Goal: Task Accomplishment & Management: Manage account settings

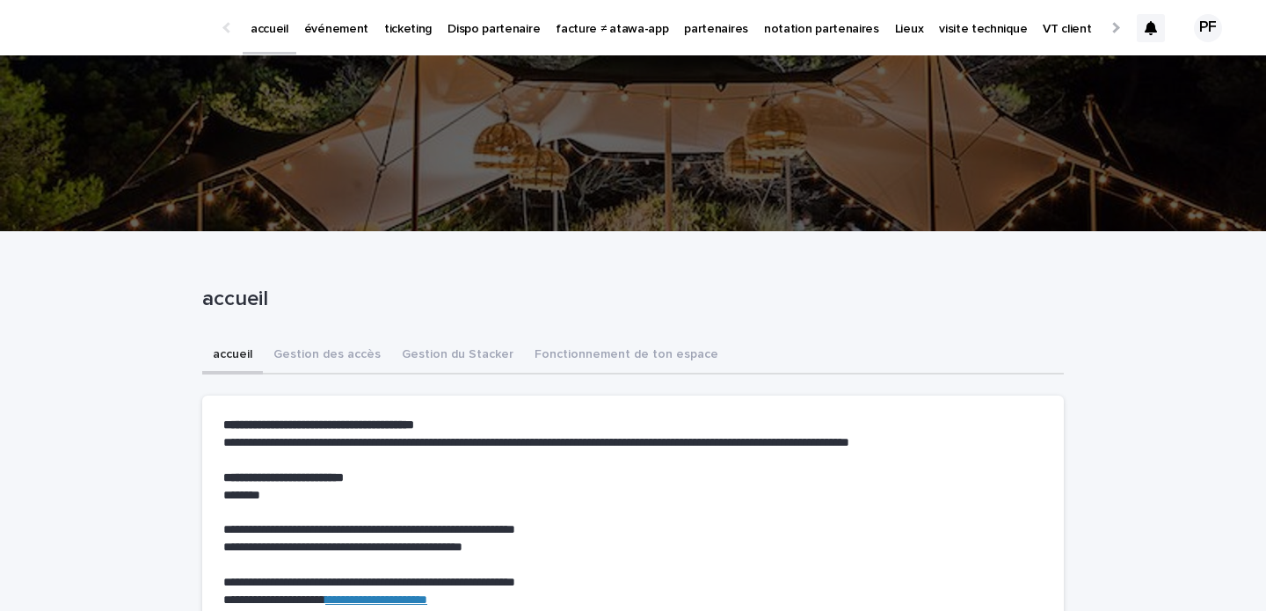
click at [335, 39] on link "événement" at bounding box center [336, 27] width 80 height 55
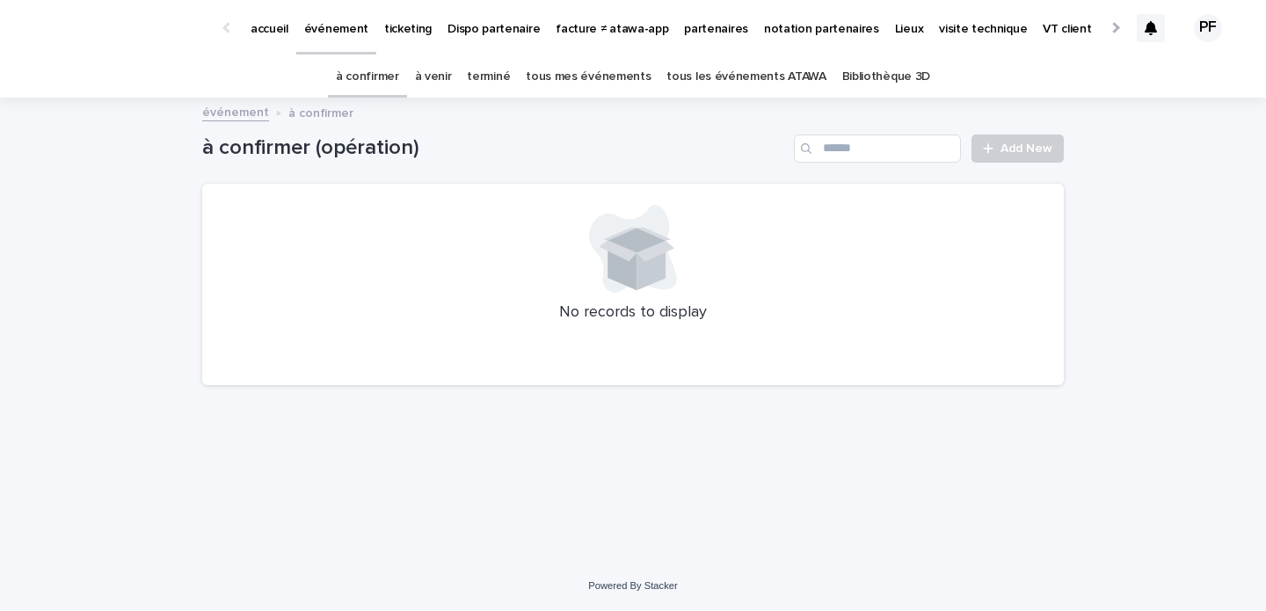
click at [445, 81] on link "à venir" at bounding box center [433, 76] width 37 height 41
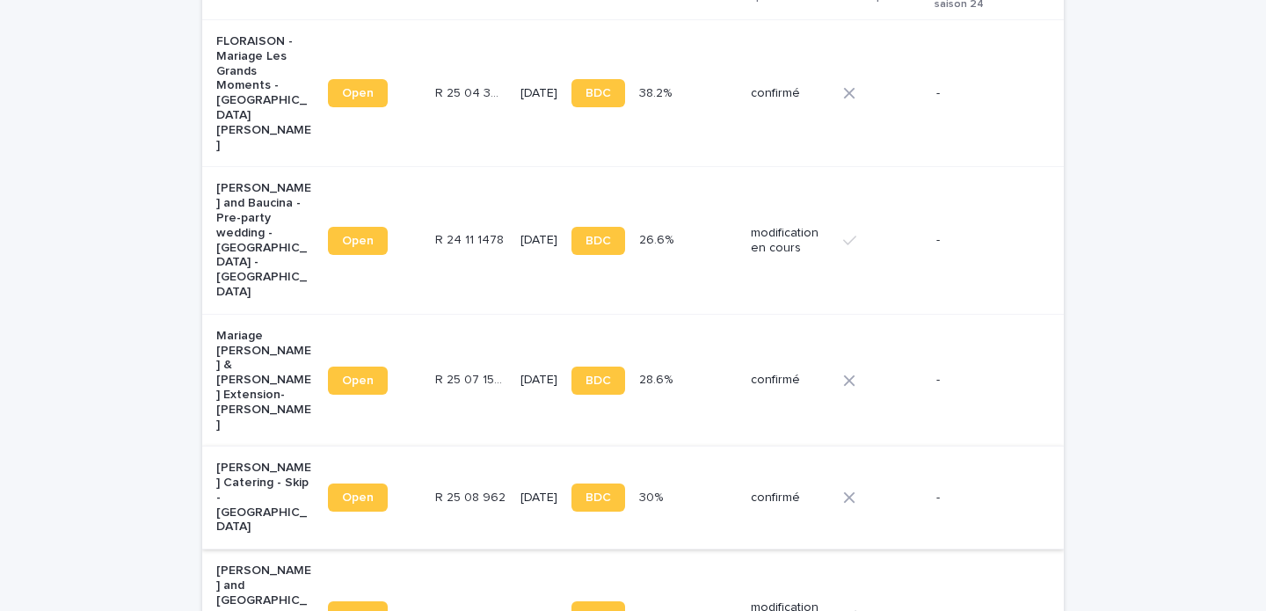
scroll to position [380, 0]
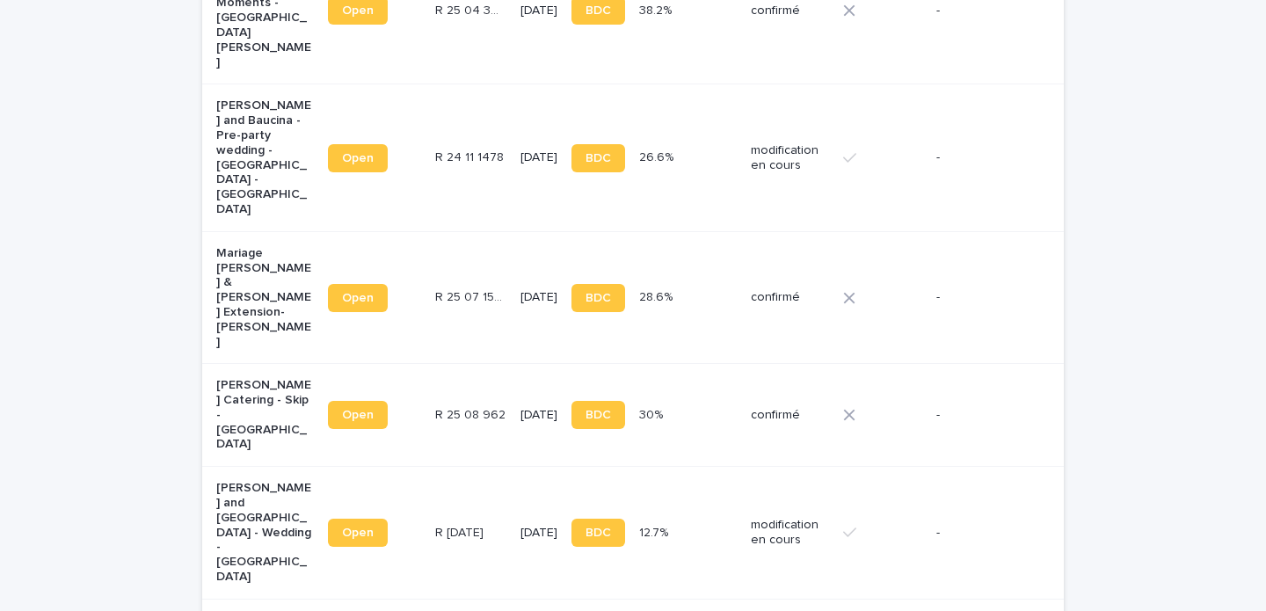
click at [513, 467] on td "[DATE]" at bounding box center [538, 533] width 51 height 133
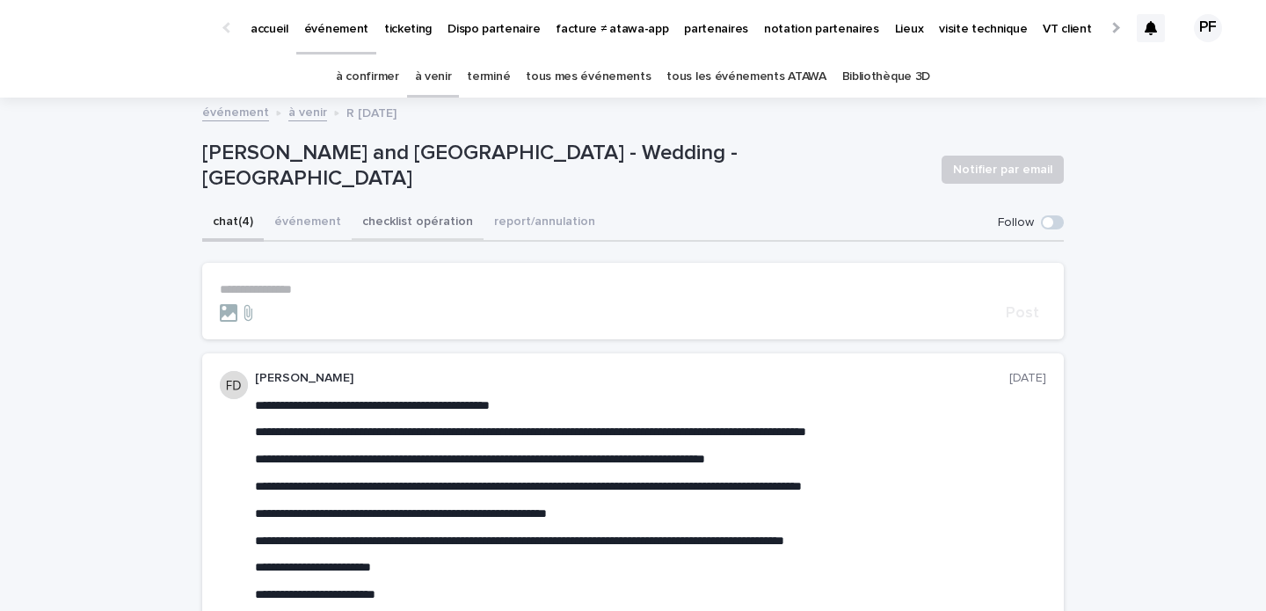
click at [434, 229] on button "checklist opération" at bounding box center [418, 223] width 132 height 37
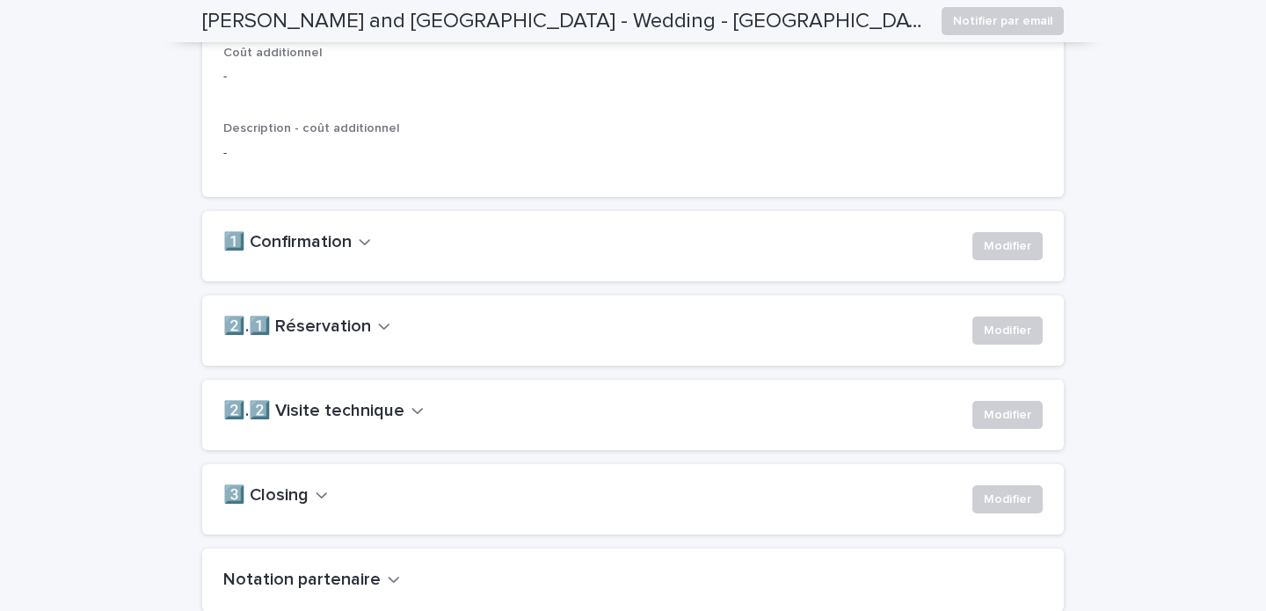
scroll to position [1298, 0]
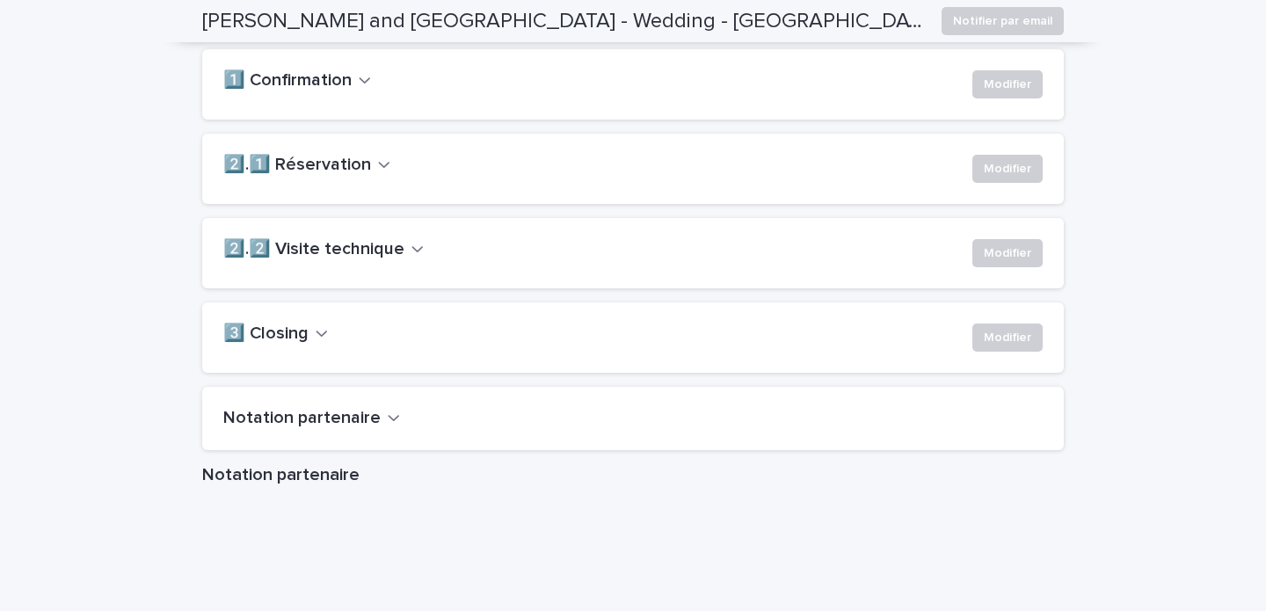
click at [351, 176] on h2 "2️⃣.1️⃣ Réservation" at bounding box center [297, 165] width 148 height 21
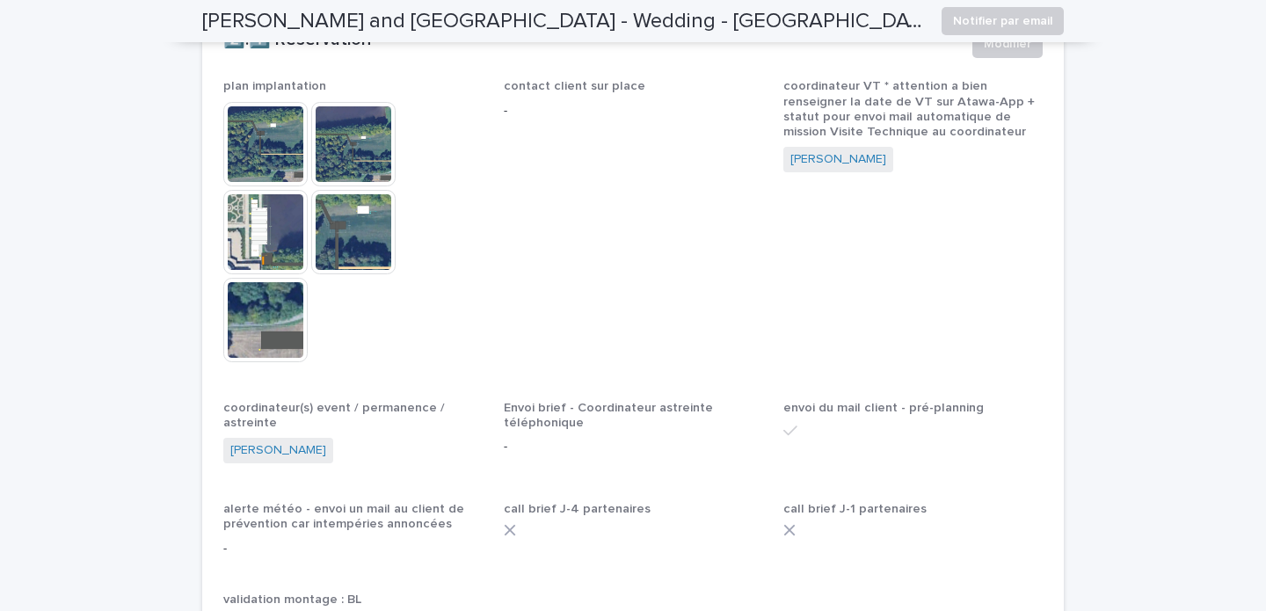
scroll to position [1370, 0]
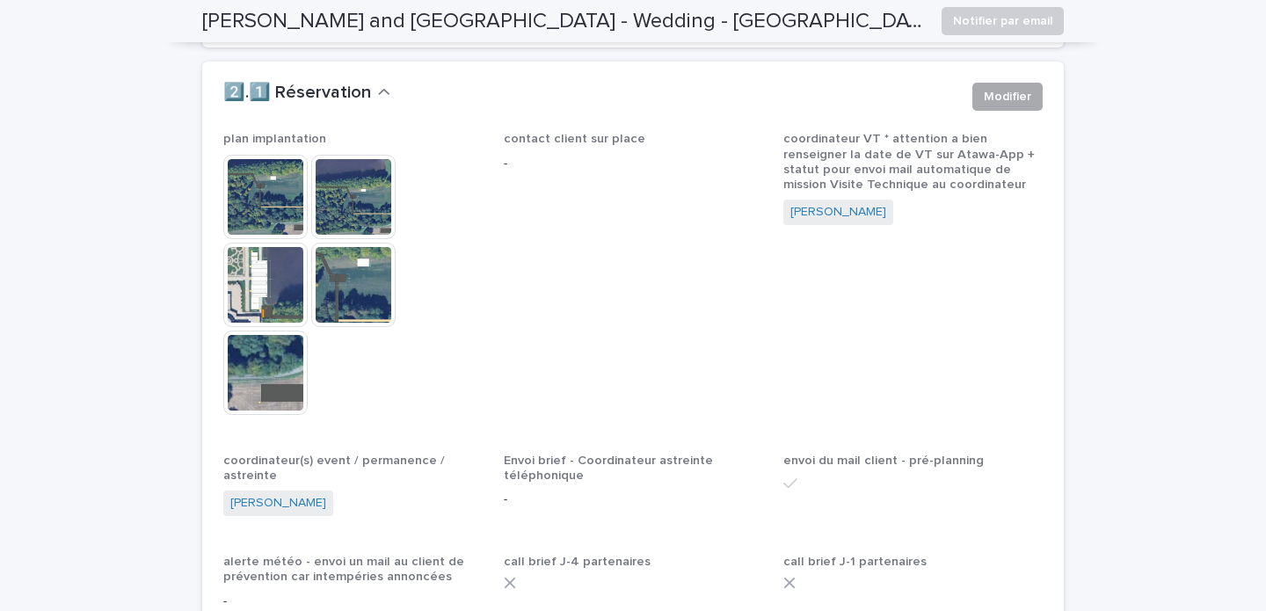
click at [995, 106] on span "Modifier" at bounding box center [1007, 97] width 47 height 18
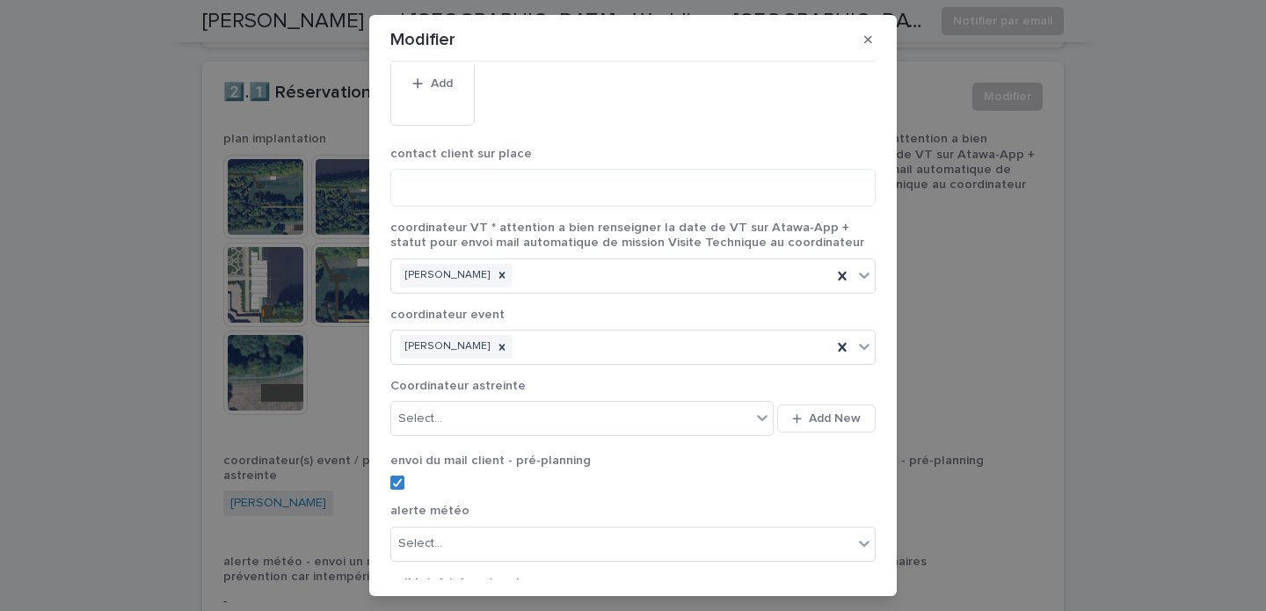
scroll to position [263, 0]
click at [665, 344] on div "[PERSON_NAME]" at bounding box center [611, 345] width 440 height 31
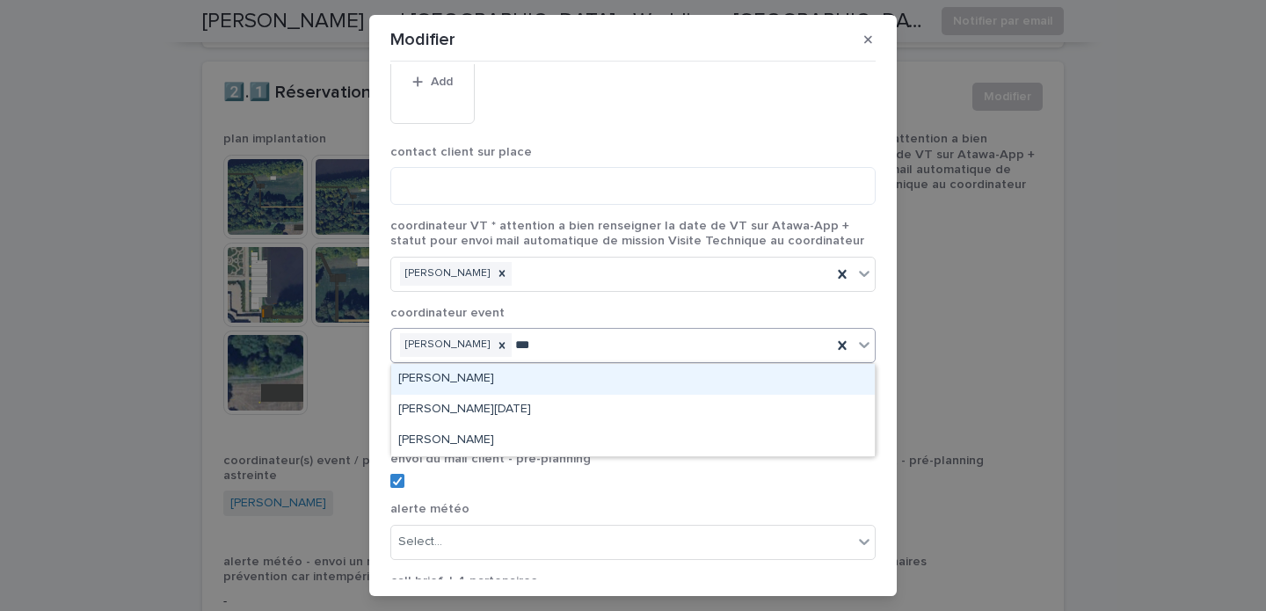
type input "****"
click at [488, 378] on div "[PERSON_NAME][DATE]" at bounding box center [633, 379] width 484 height 31
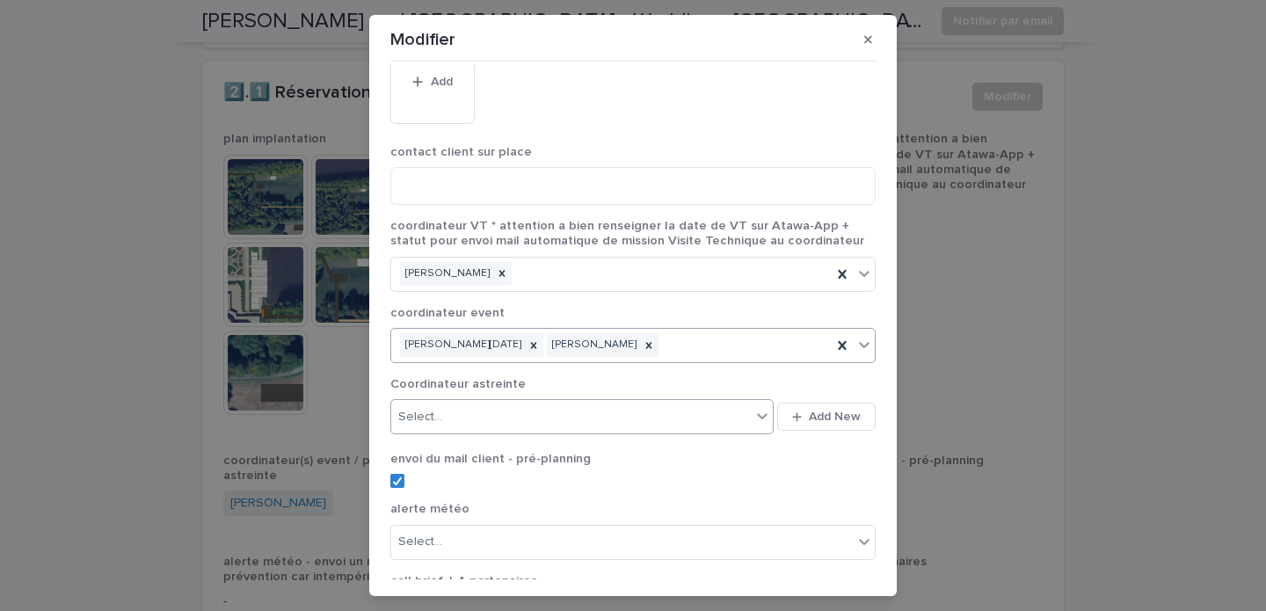
scroll to position [465, 0]
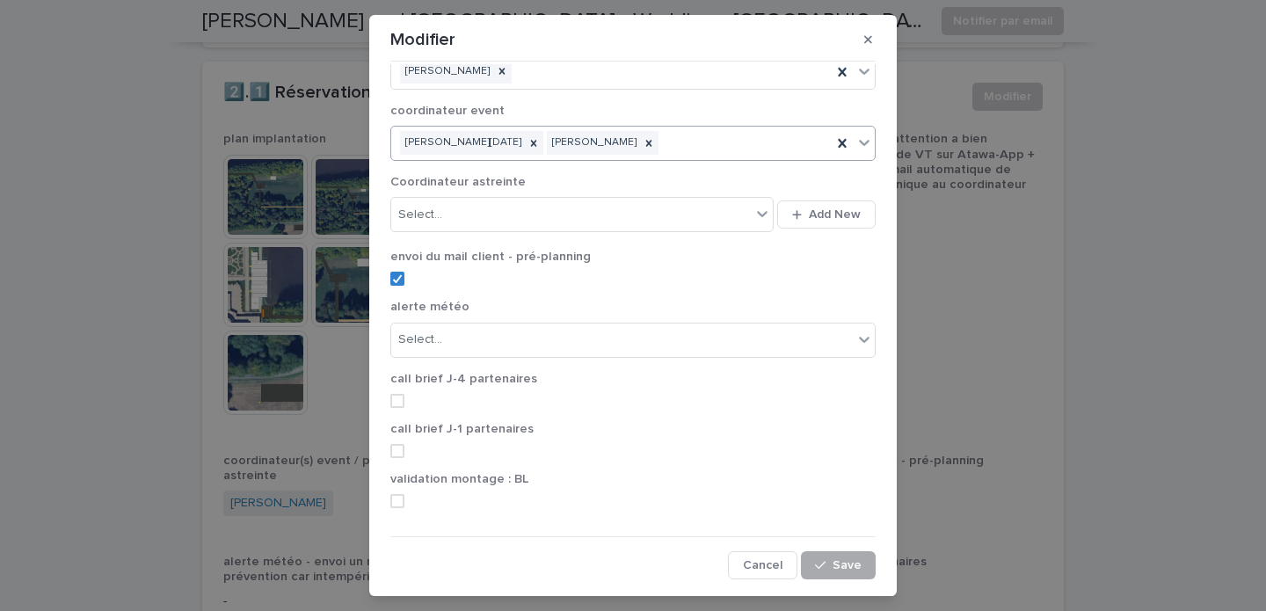
click at [846, 567] on span "Save" at bounding box center [847, 565] width 29 height 12
